Goal: Navigation & Orientation: Find specific page/section

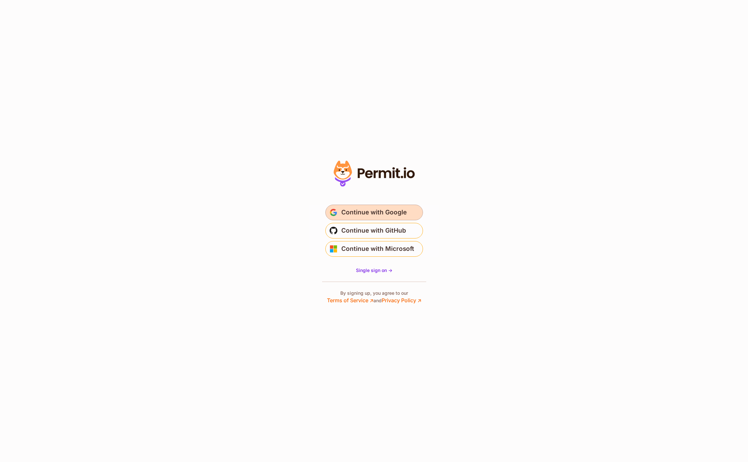
click at [403, 208] on span "Continue with Google" at bounding box center [373, 212] width 65 height 10
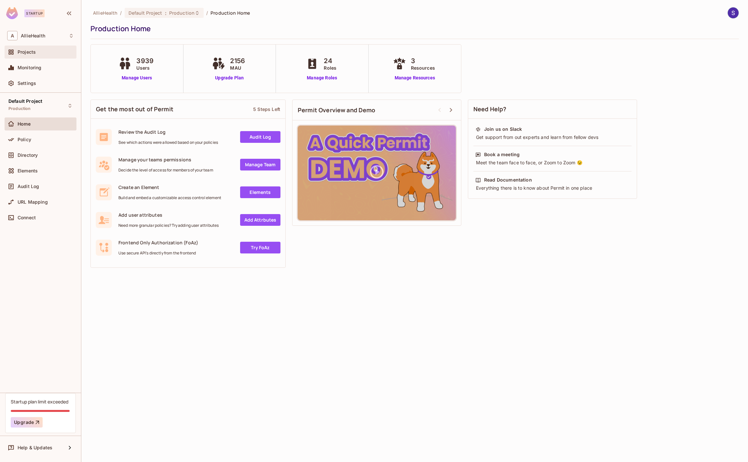
click at [53, 52] on div "Projects" at bounding box center [46, 51] width 56 height 5
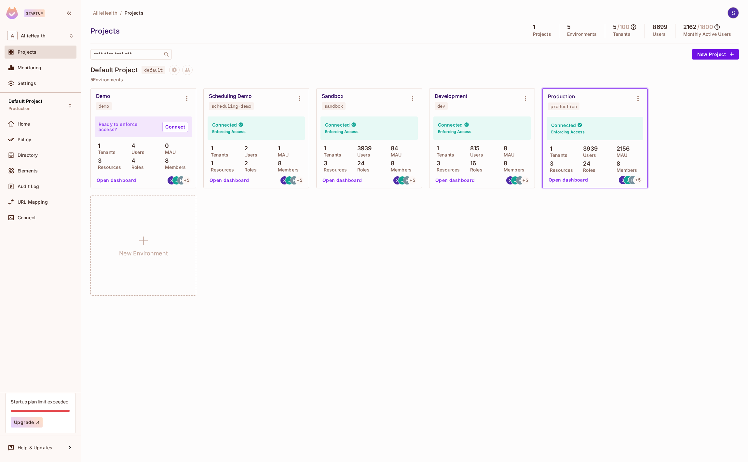
click at [578, 66] on div "Default Project default" at bounding box center [414, 70] width 649 height 10
click at [12, 235] on div "Default Project Production Home Policy Directory Elements Audit Log URL Mapping…" at bounding box center [40, 243] width 81 height 300
